Goal: Browse casually: Explore the website without a specific task or goal

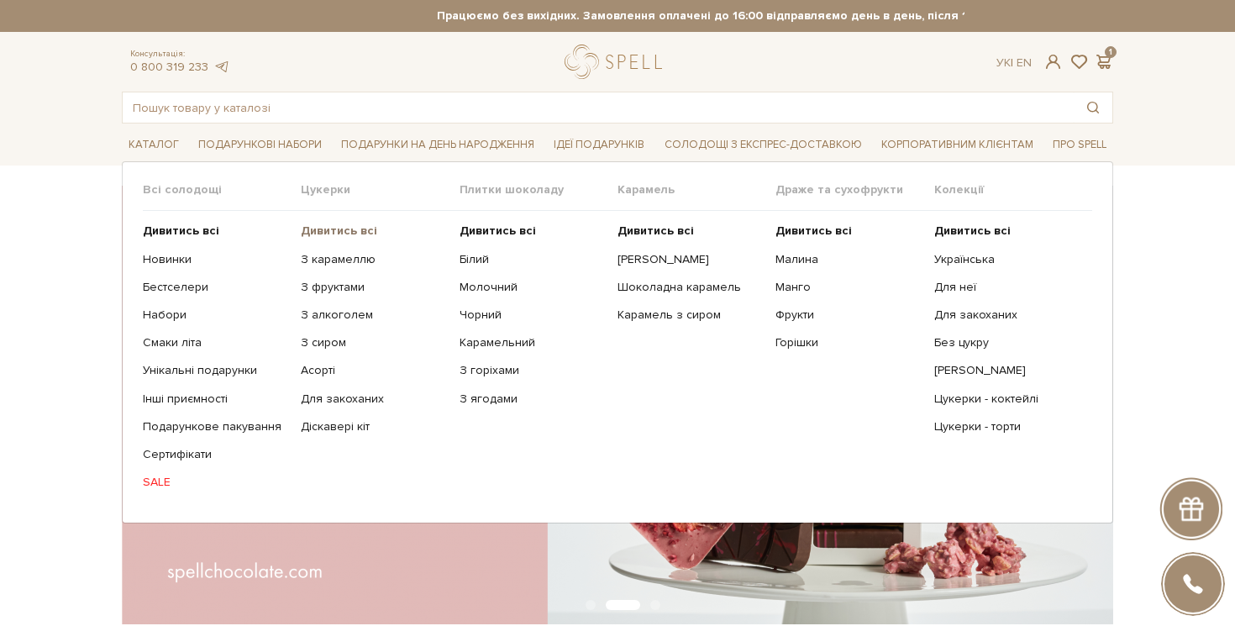
click at [325, 233] on b "Дивитись всі" at bounding box center [339, 230] width 76 height 14
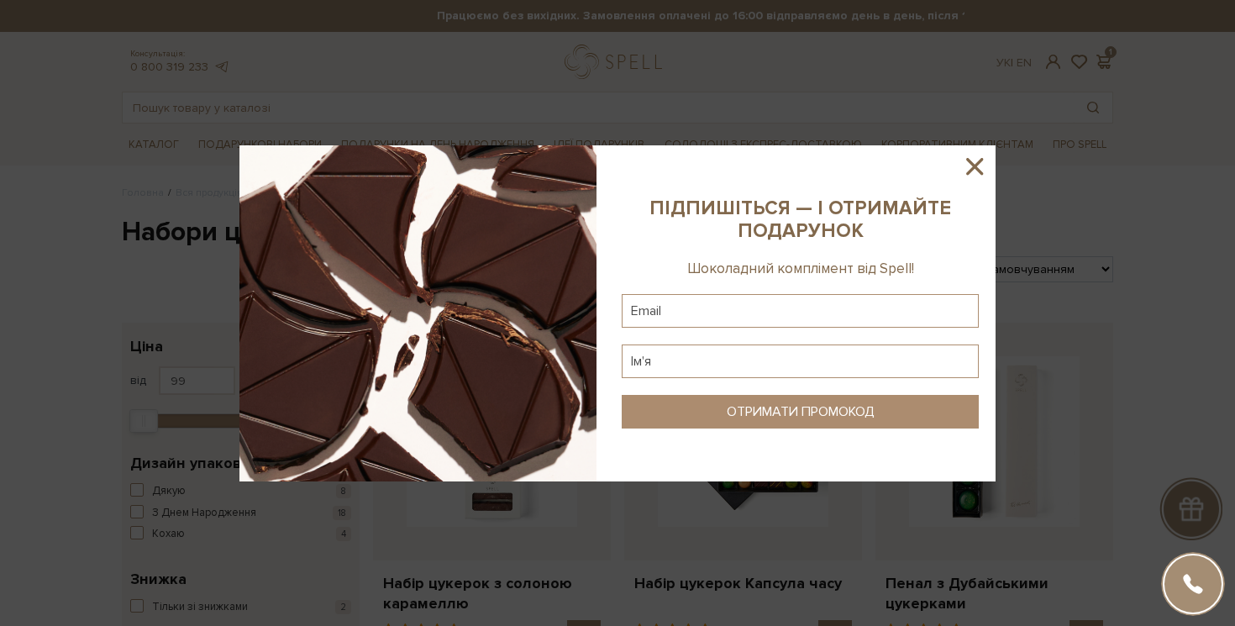
click at [966, 167] on icon at bounding box center [974, 166] width 29 height 29
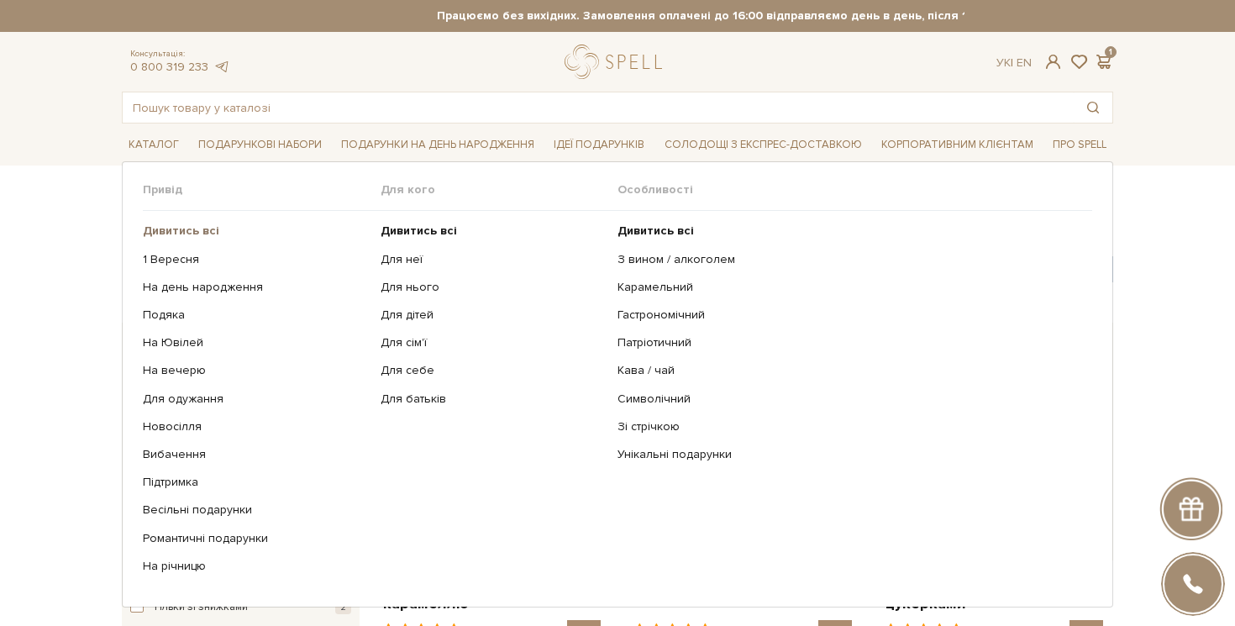
click at [183, 231] on b "Дивитись всі" at bounding box center [181, 230] width 76 height 14
